Goal: Task Accomplishment & Management: Use online tool/utility

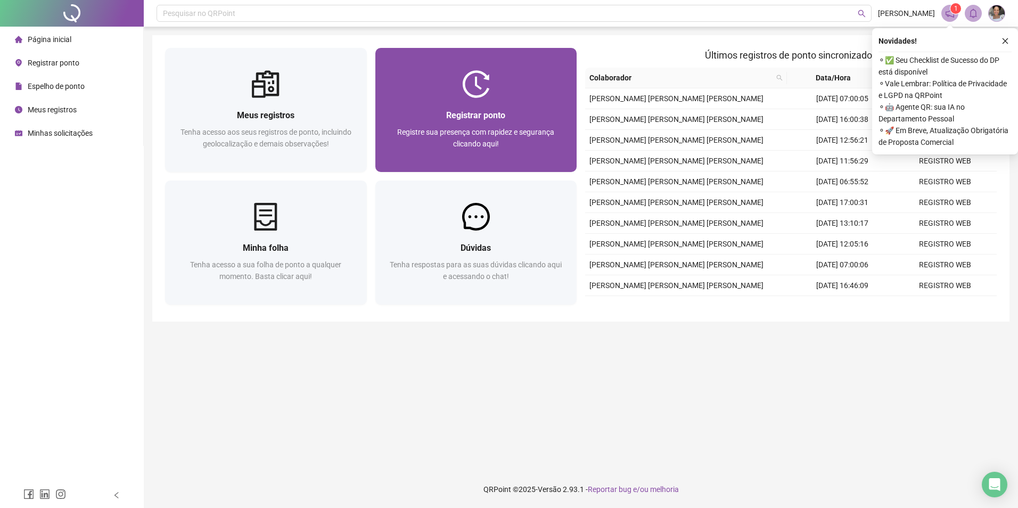
click at [473, 105] on div "Registrar ponto Registre sua presença com rapidez e segurança clicando aqui!" at bounding box center [476, 135] width 202 height 74
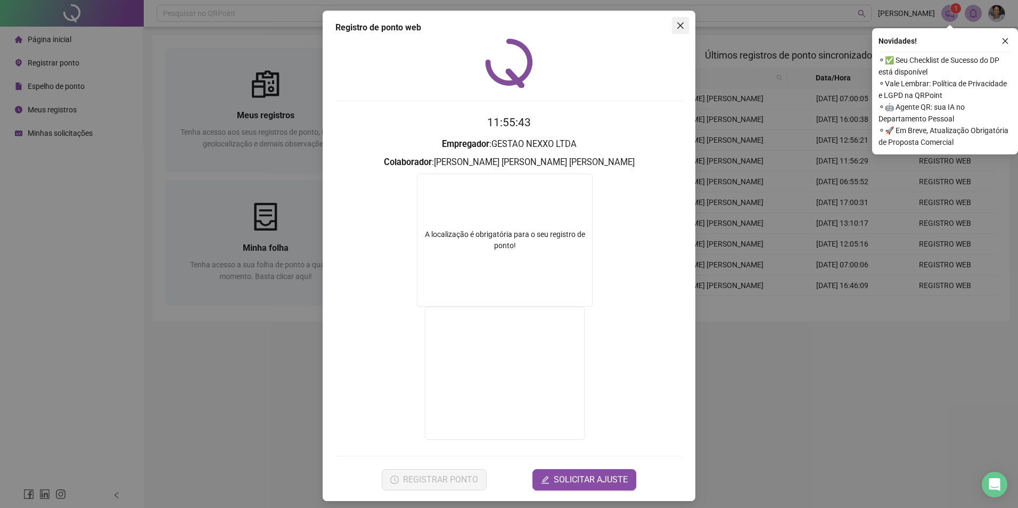
click at [673, 34] on button "Close" at bounding box center [680, 25] width 17 height 17
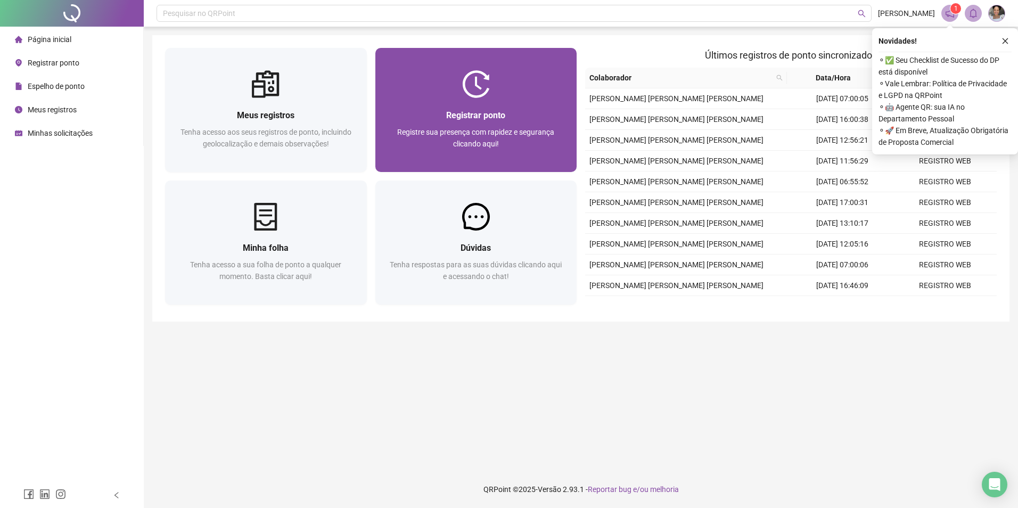
click at [440, 167] on div "Registrar ponto Registre sua presença com rapidez e segurança clicando aqui!" at bounding box center [476, 135] width 202 height 74
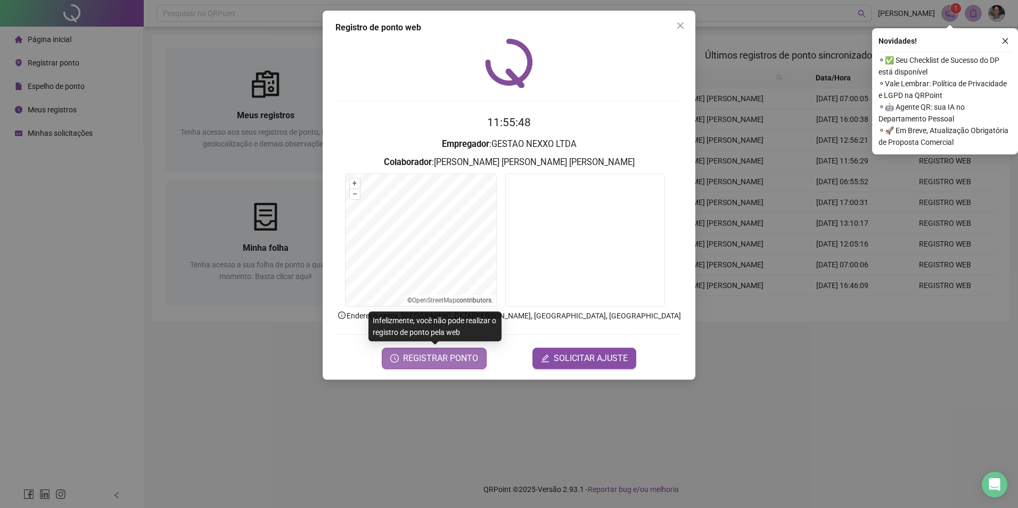
click at [444, 357] on span "REGISTRAR PONTO" at bounding box center [440, 358] width 75 height 13
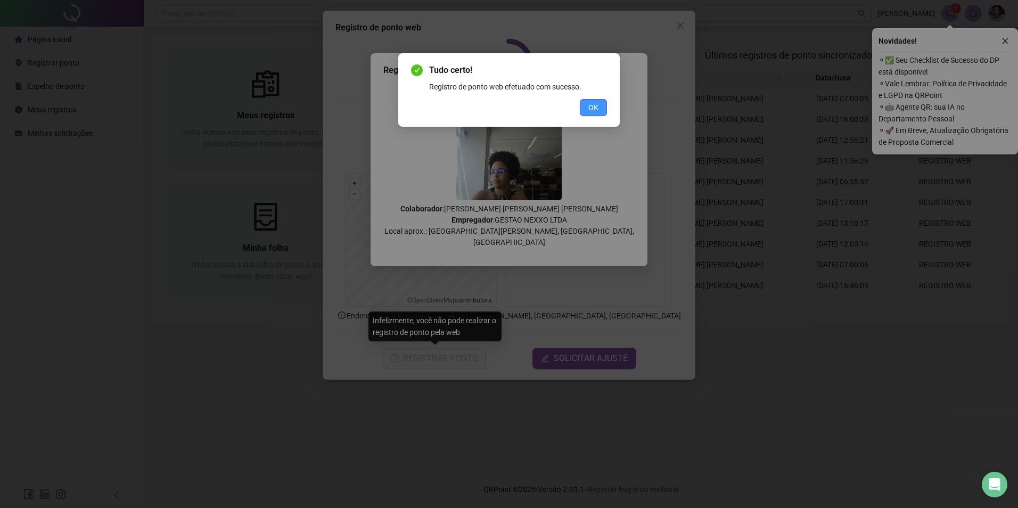
click at [600, 106] on button "OK" at bounding box center [593, 107] width 27 height 17
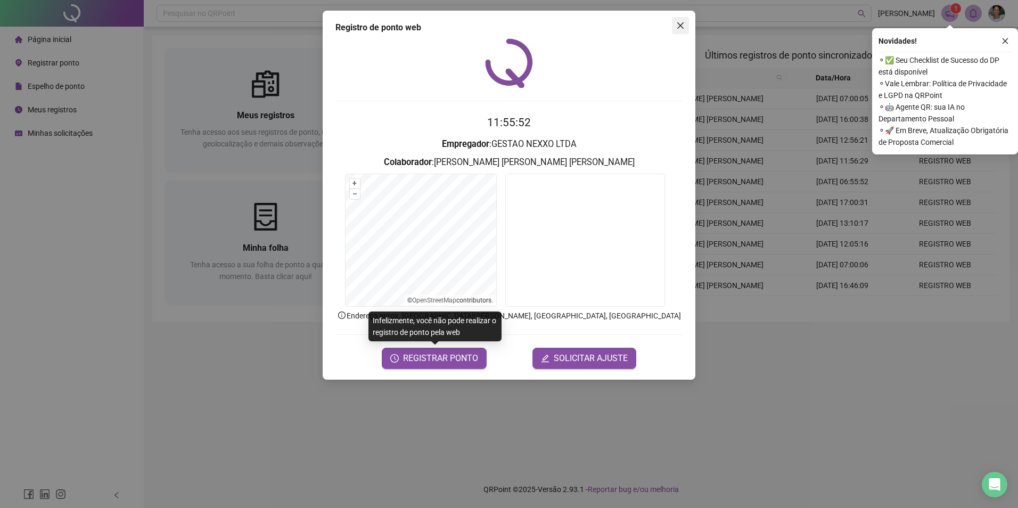
click at [681, 23] on icon "close" at bounding box center [680, 25] width 9 height 9
